Goal: Information Seeking & Learning: Learn about a topic

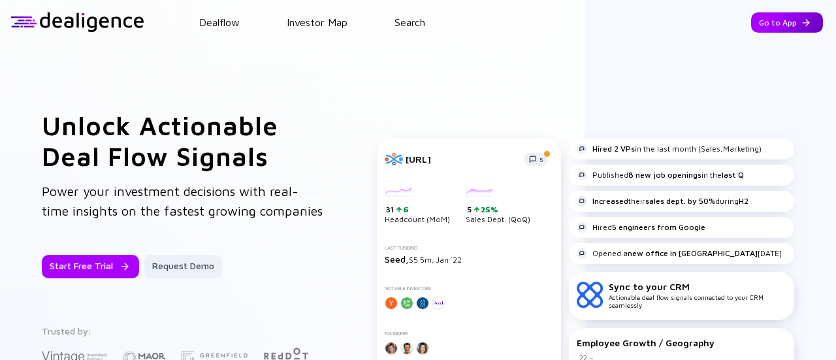
click at [757, 25] on div "Go to App" at bounding box center [787, 22] width 72 height 20
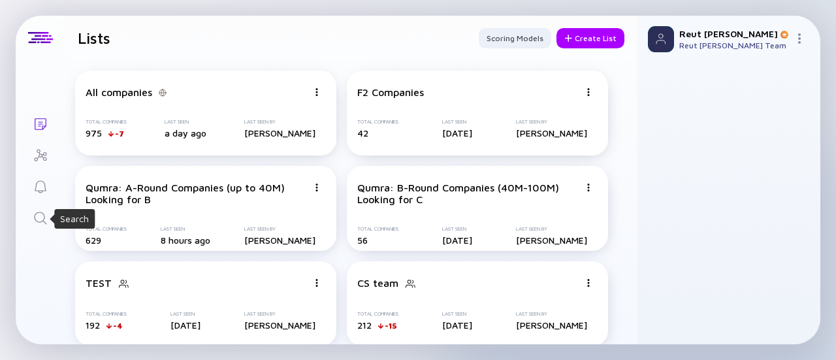
click at [35, 218] on icon "Search" at bounding box center [41, 218] width 16 height 16
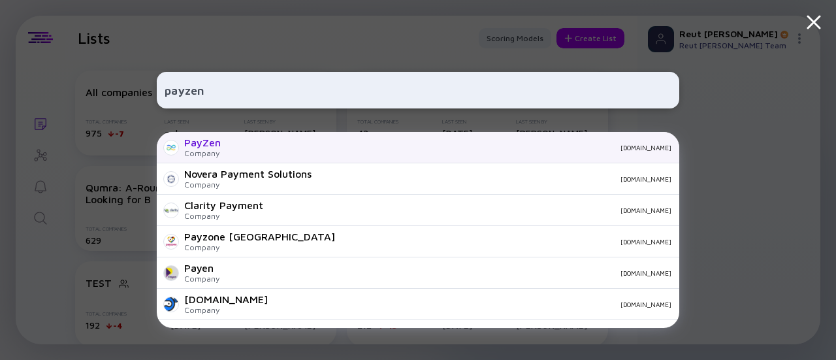
type input "payzen"
click at [340, 147] on div "[DOMAIN_NAME]" at bounding box center [451, 148] width 440 height 8
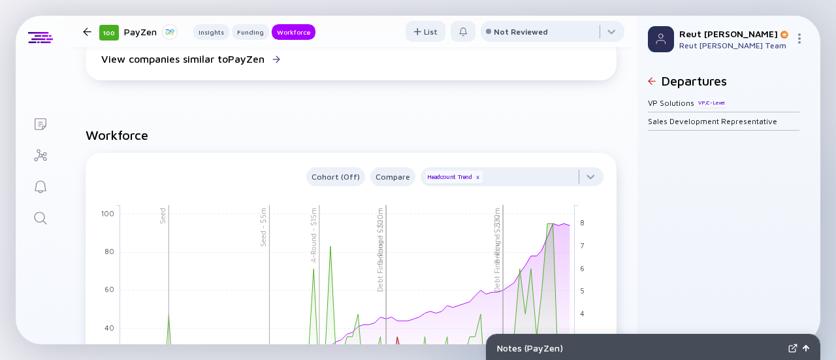
scroll to position [1175, 0]
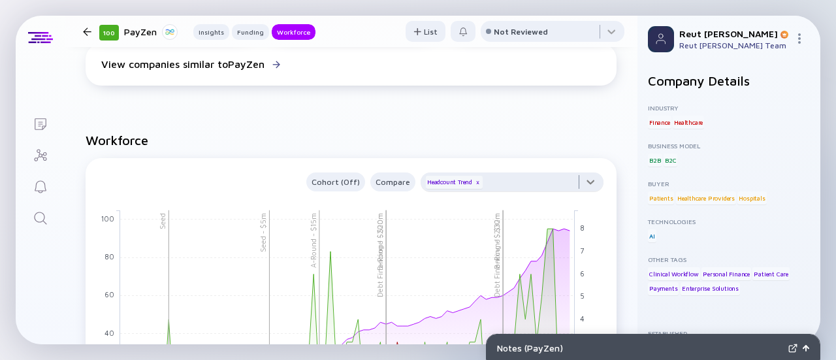
click at [580, 181] on div at bounding box center [511, 185] width 183 height 26
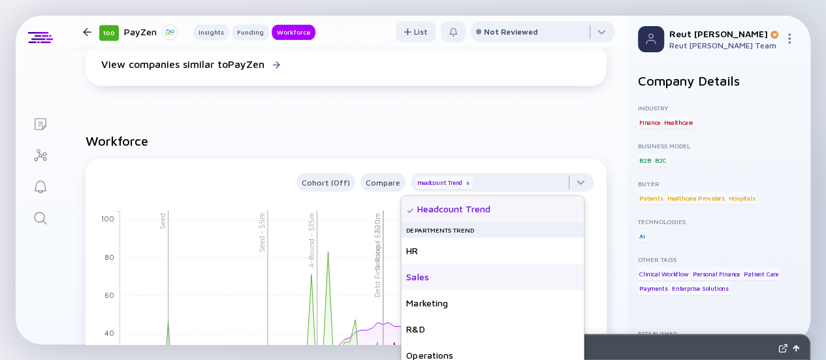
click at [513, 285] on div "Sales" at bounding box center [492, 277] width 183 height 26
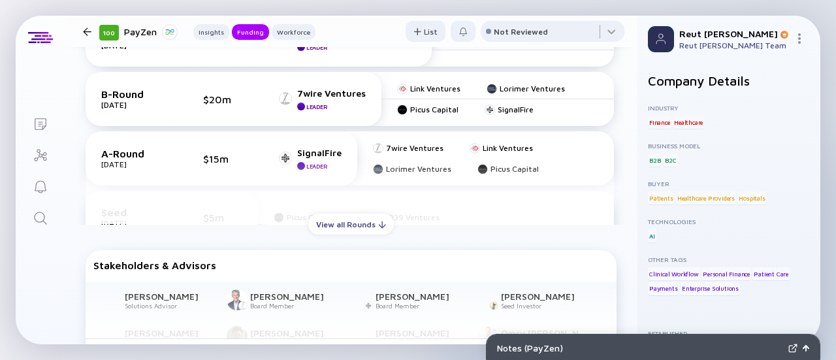
scroll to position [653, 0]
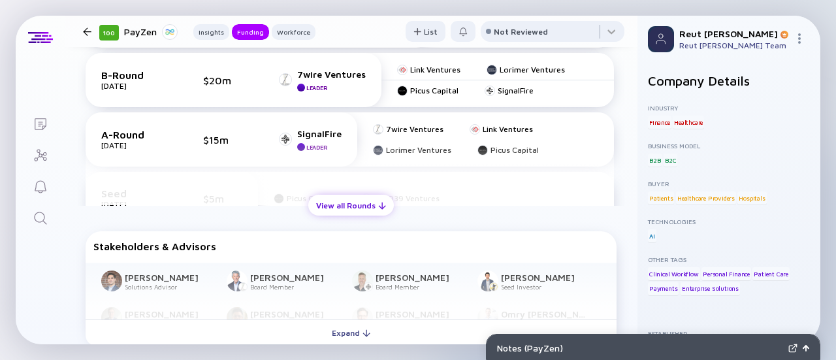
click at [338, 208] on div "View all Rounds" at bounding box center [351, 205] width 86 height 20
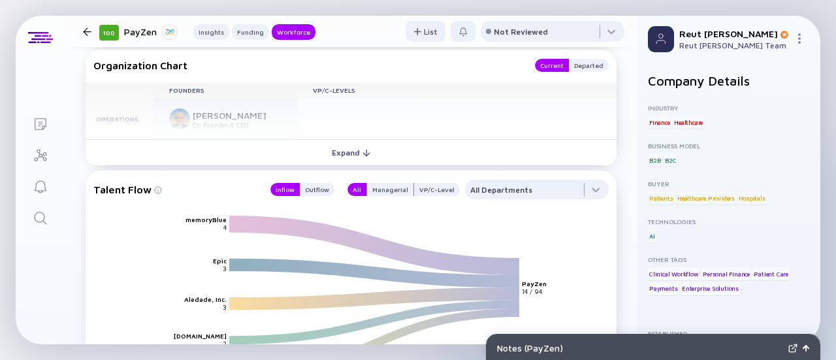
scroll to position [1697, 0]
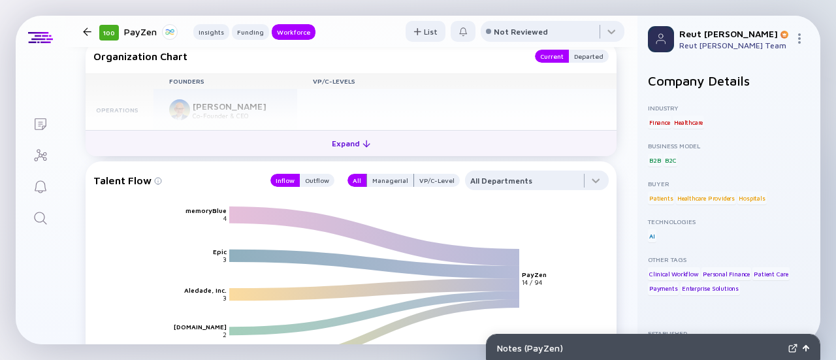
click at [330, 145] on div "Expand" at bounding box center [351, 143] width 54 height 20
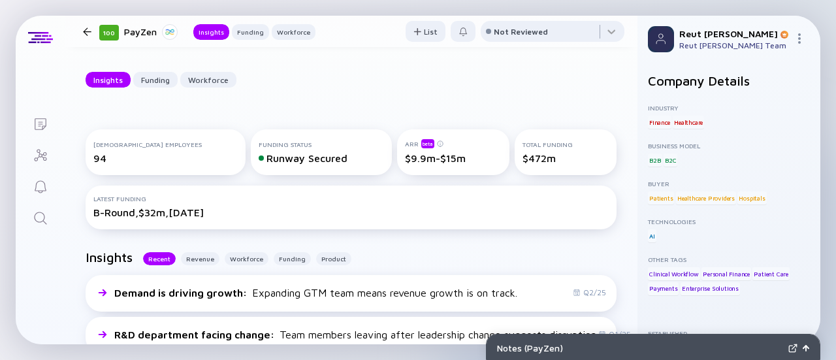
scroll to position [0, 0]
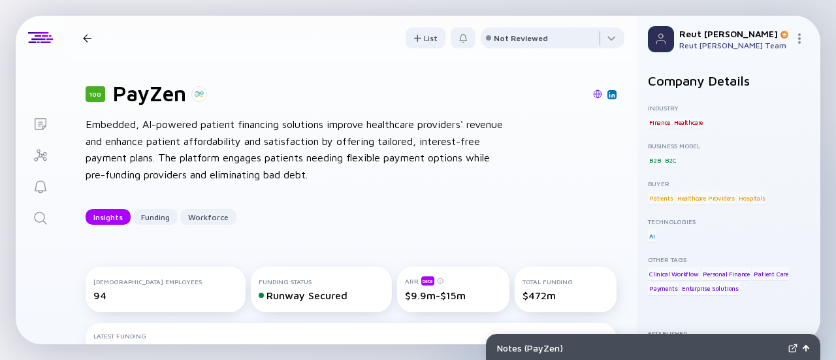
click at [593, 92] on img at bounding box center [597, 93] width 9 height 9
